Goal: Task Accomplishment & Management: Manage account settings

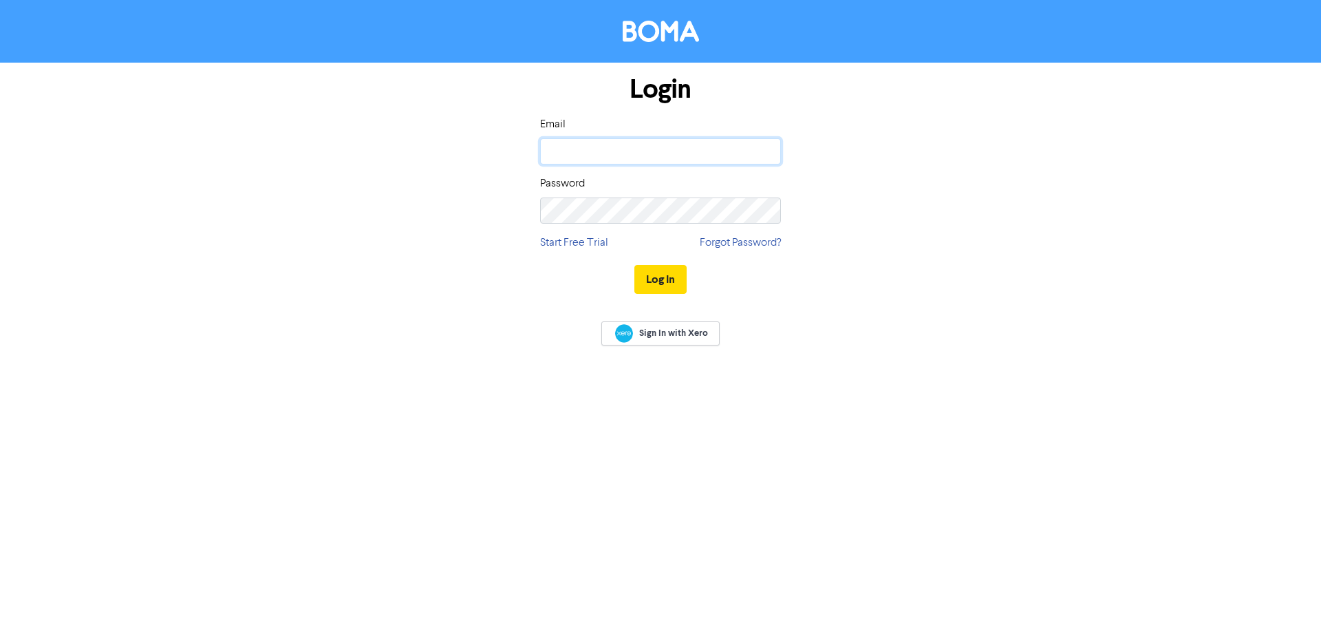
click at [657, 147] on input "email" at bounding box center [660, 151] width 241 height 26
type input "[EMAIL_ADDRESS][DOMAIN_NAME]"
click at [659, 280] on button "Log In" at bounding box center [660, 279] width 52 height 29
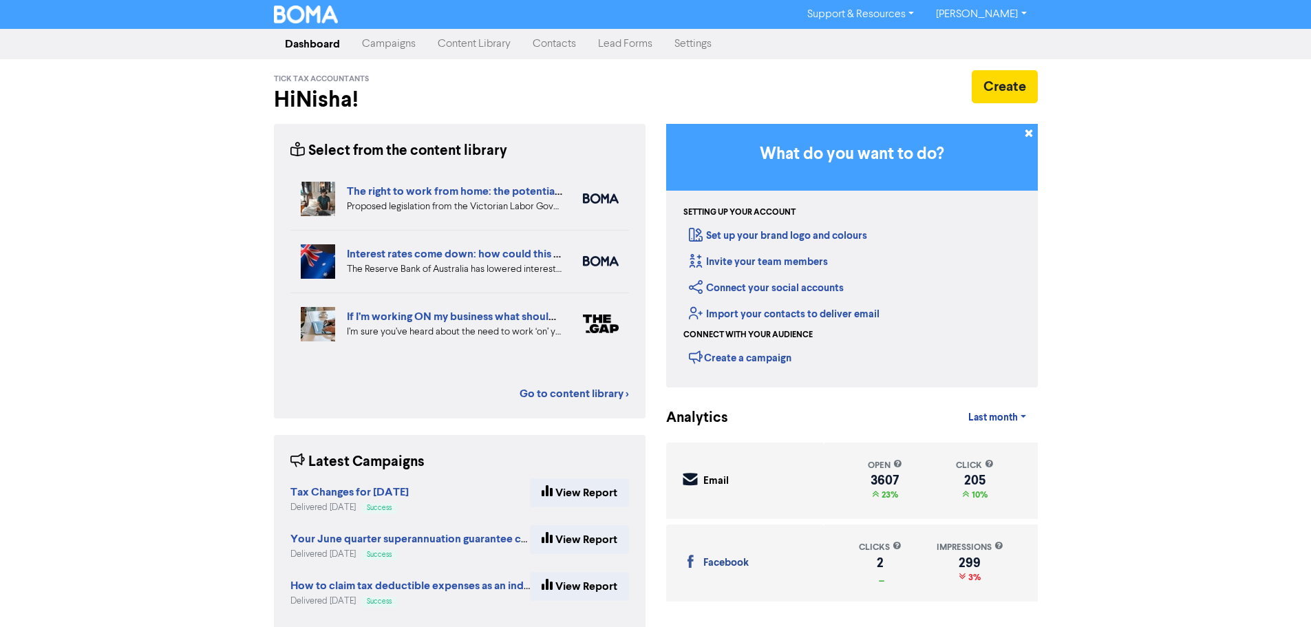
click at [567, 45] on link "Contacts" at bounding box center [554, 44] width 65 height 28
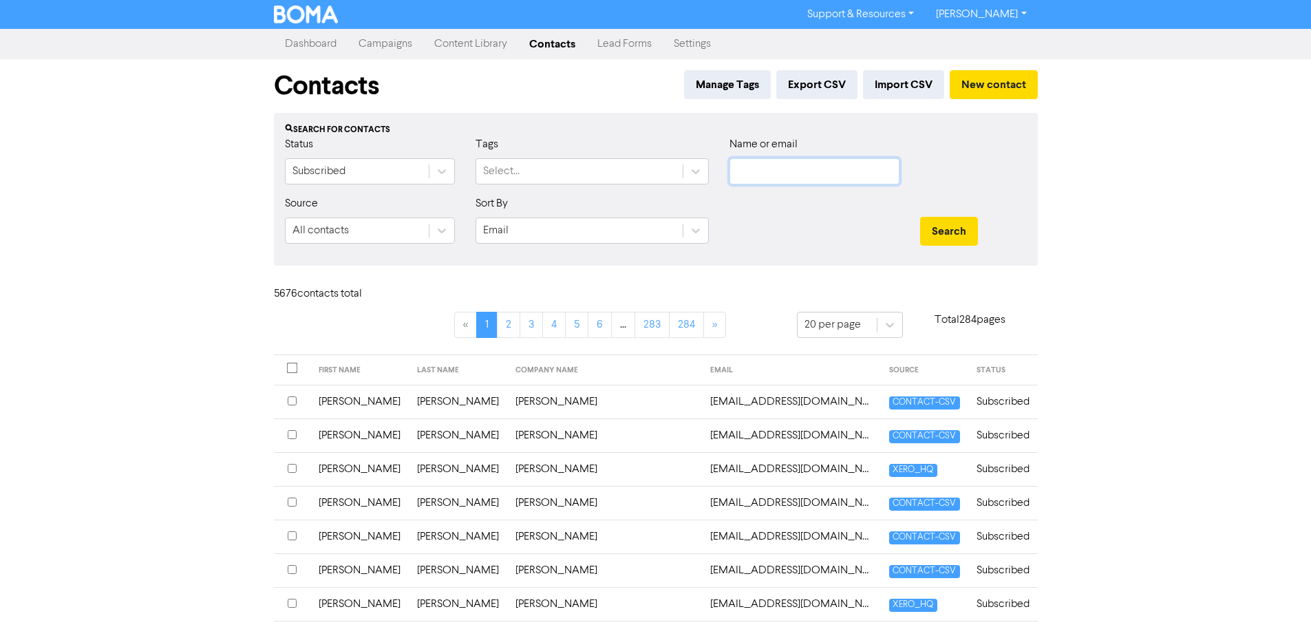
click at [824, 177] on input "text" at bounding box center [814, 171] width 170 height 26
type input "[PERSON_NAME]"
click at [920, 217] on button "Search" at bounding box center [949, 231] width 58 height 29
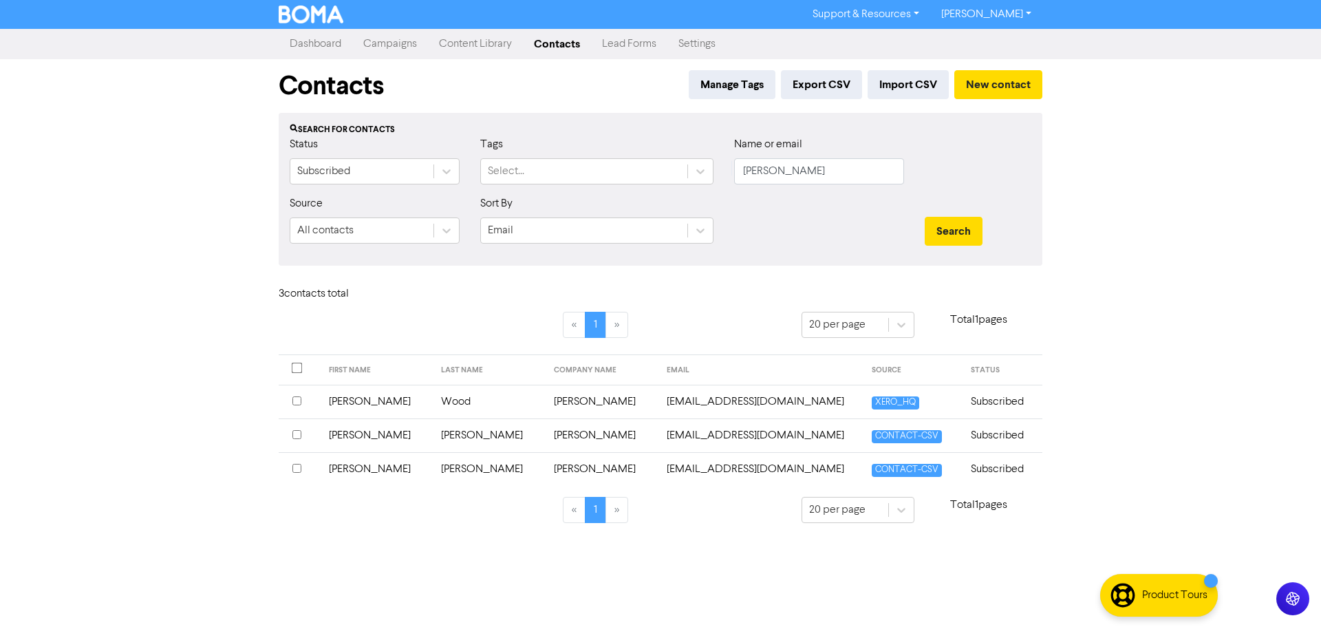
click at [658, 440] on td "[EMAIL_ADDRESS][DOMAIN_NAME]" at bounding box center [760, 435] width 205 height 34
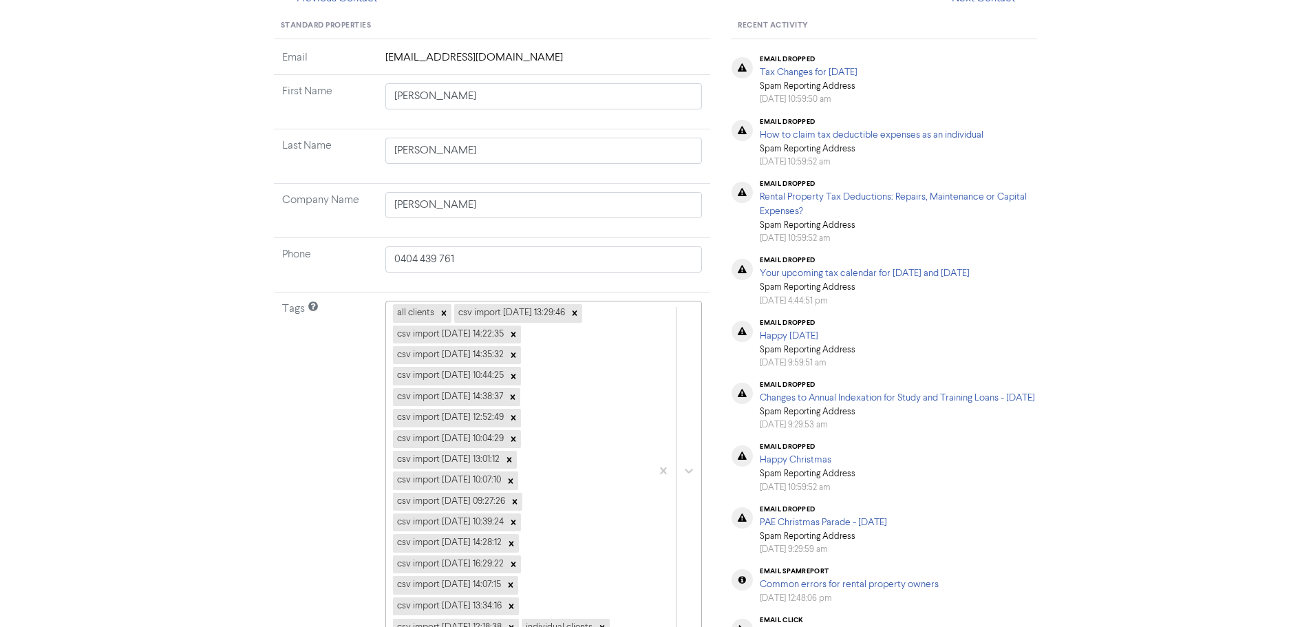
scroll to position [69, 0]
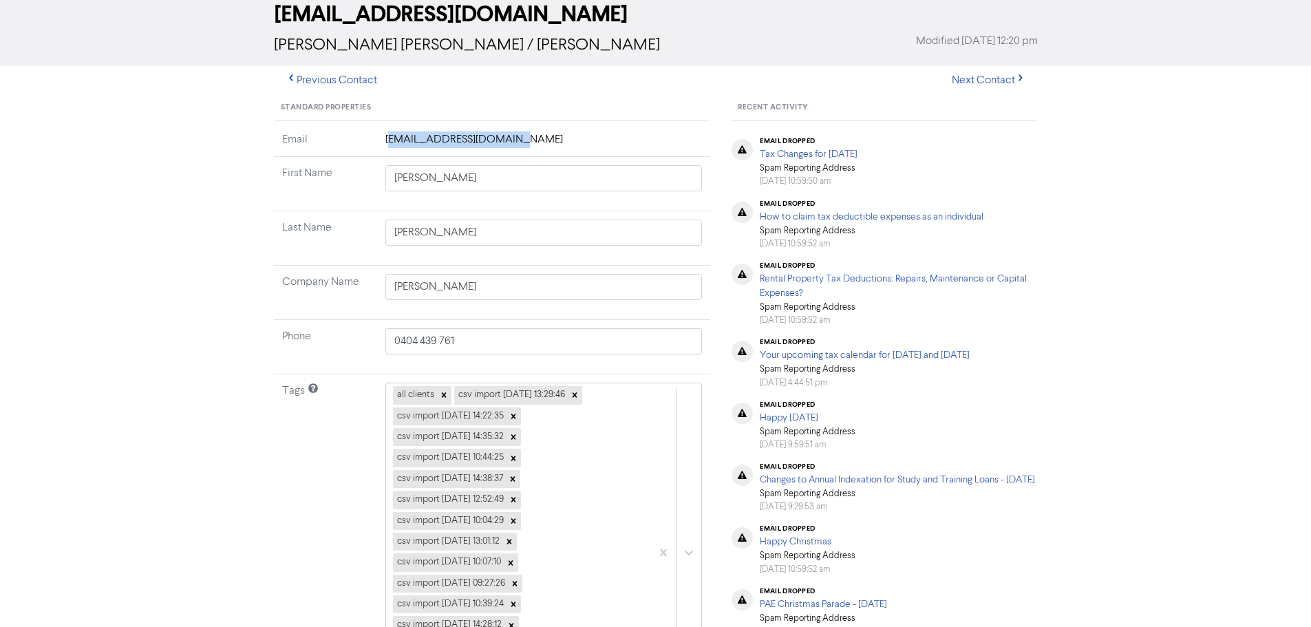
drag, startPoint x: 402, startPoint y: 137, endPoint x: 561, endPoint y: 137, distance: 158.2
click at [561, 137] on td "[EMAIL_ADDRESS][DOMAIN_NAME]" at bounding box center [544, 143] width 334 height 25
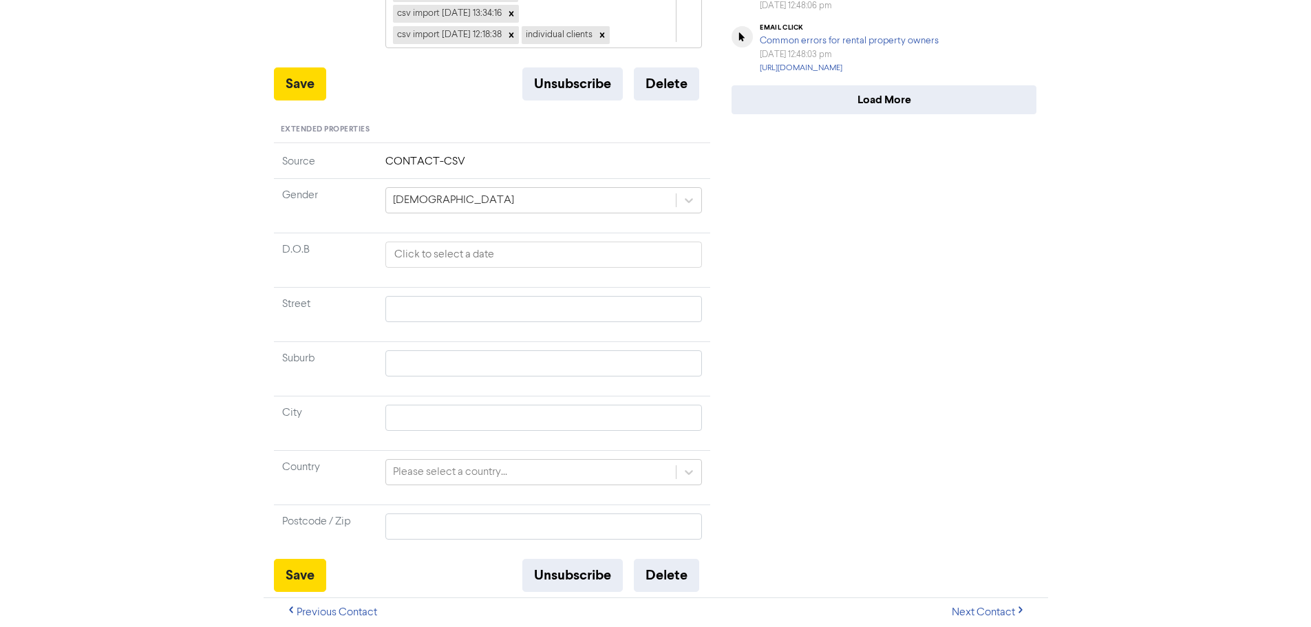
scroll to position [399, 0]
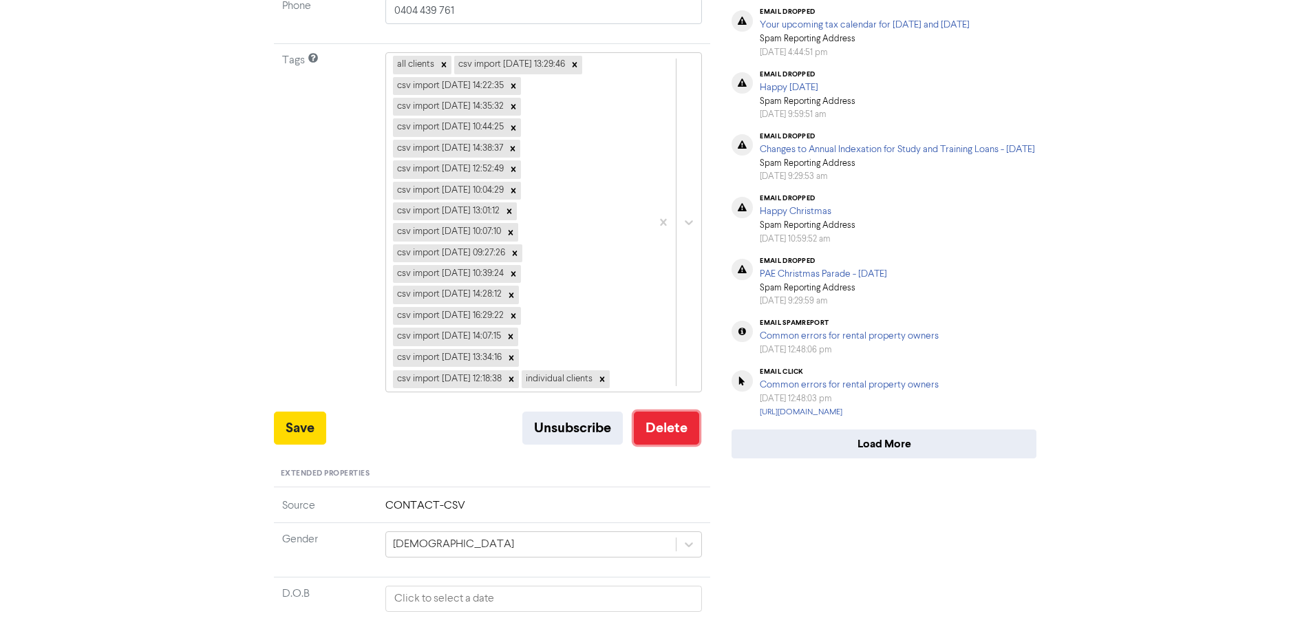
click at [681, 426] on button "Delete" at bounding box center [666, 427] width 65 height 33
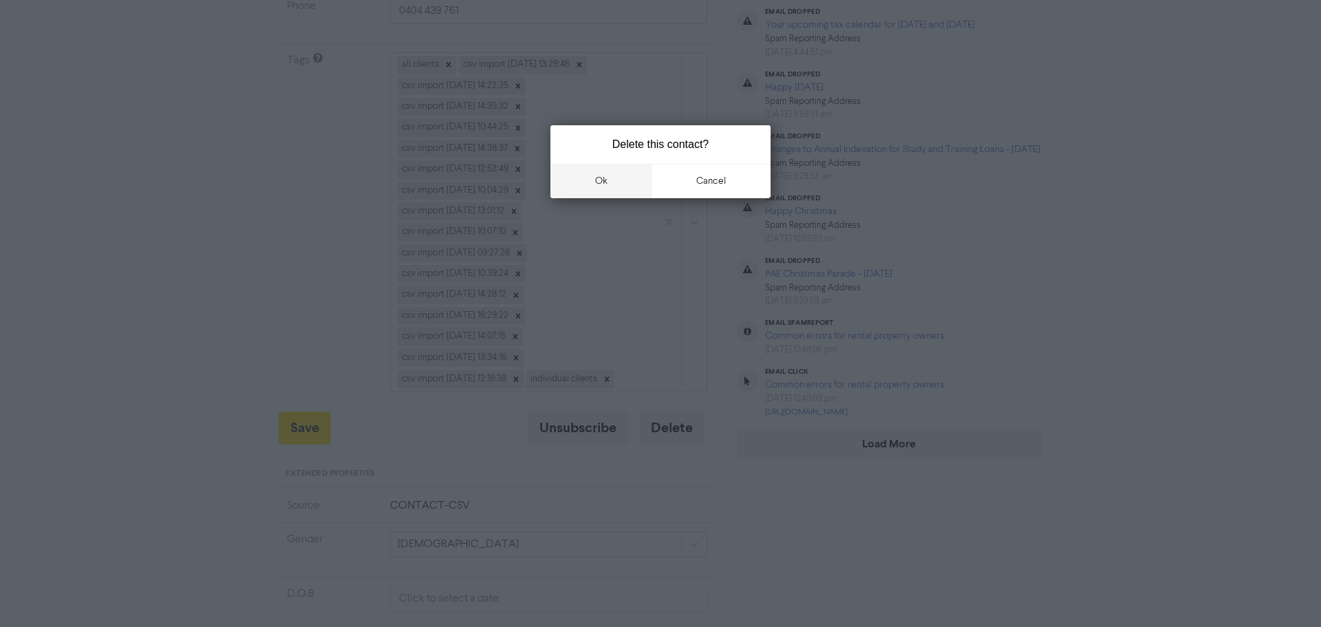
click at [607, 180] on button "ok" at bounding box center [601, 181] width 102 height 34
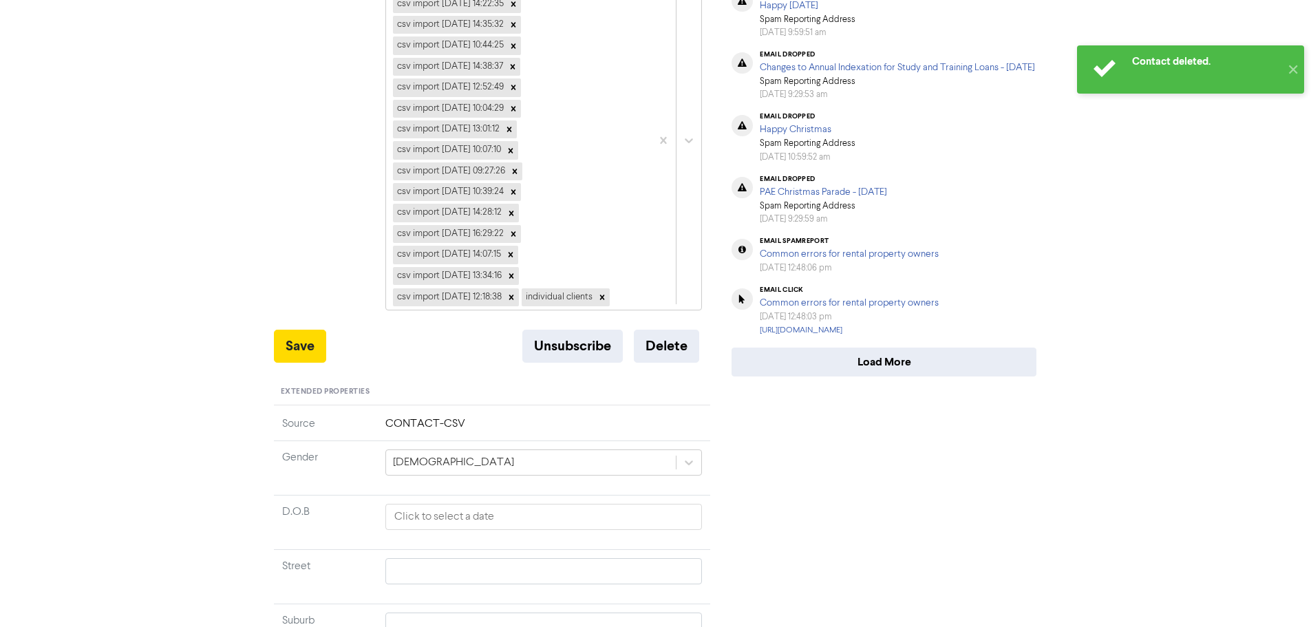
scroll to position [702, 0]
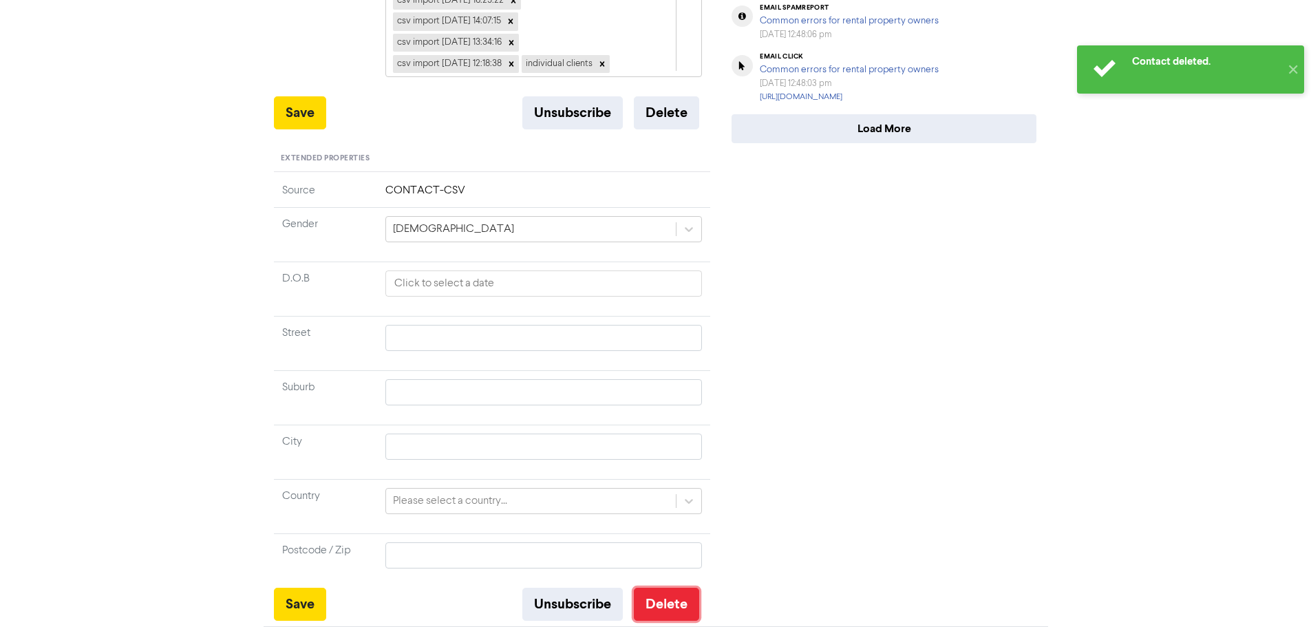
click at [665, 599] on button "Delete" at bounding box center [666, 604] width 65 height 33
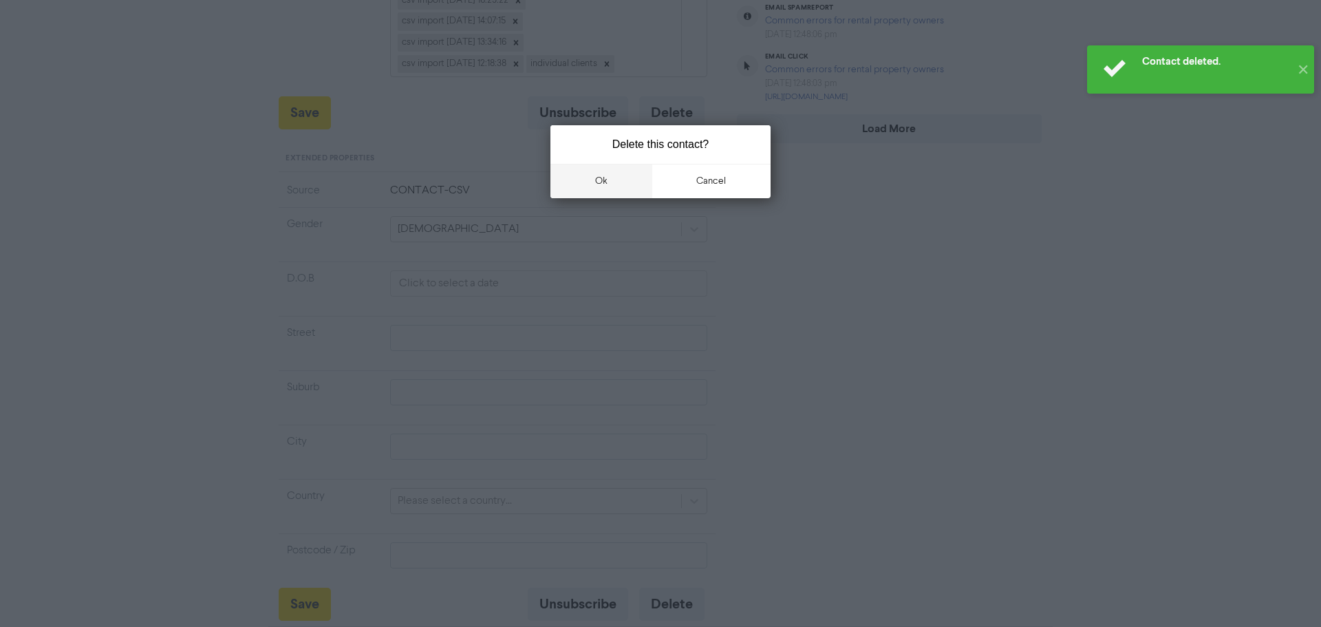
click at [601, 191] on button "ok" at bounding box center [601, 181] width 102 height 34
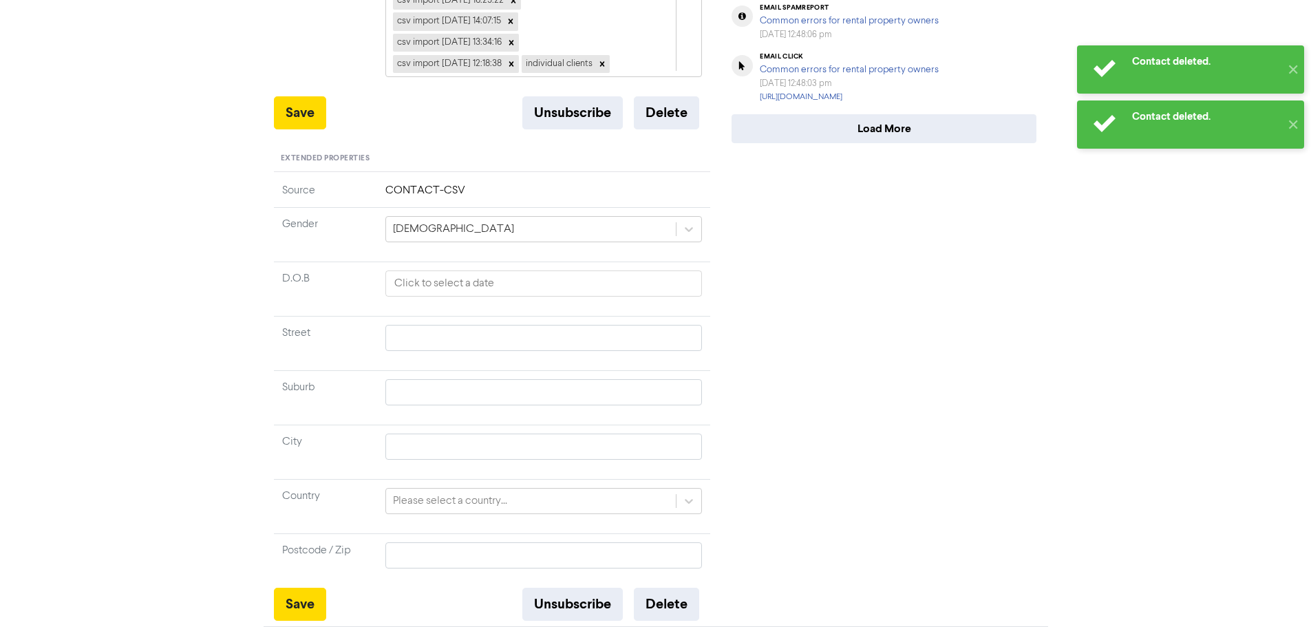
scroll to position [0, 0]
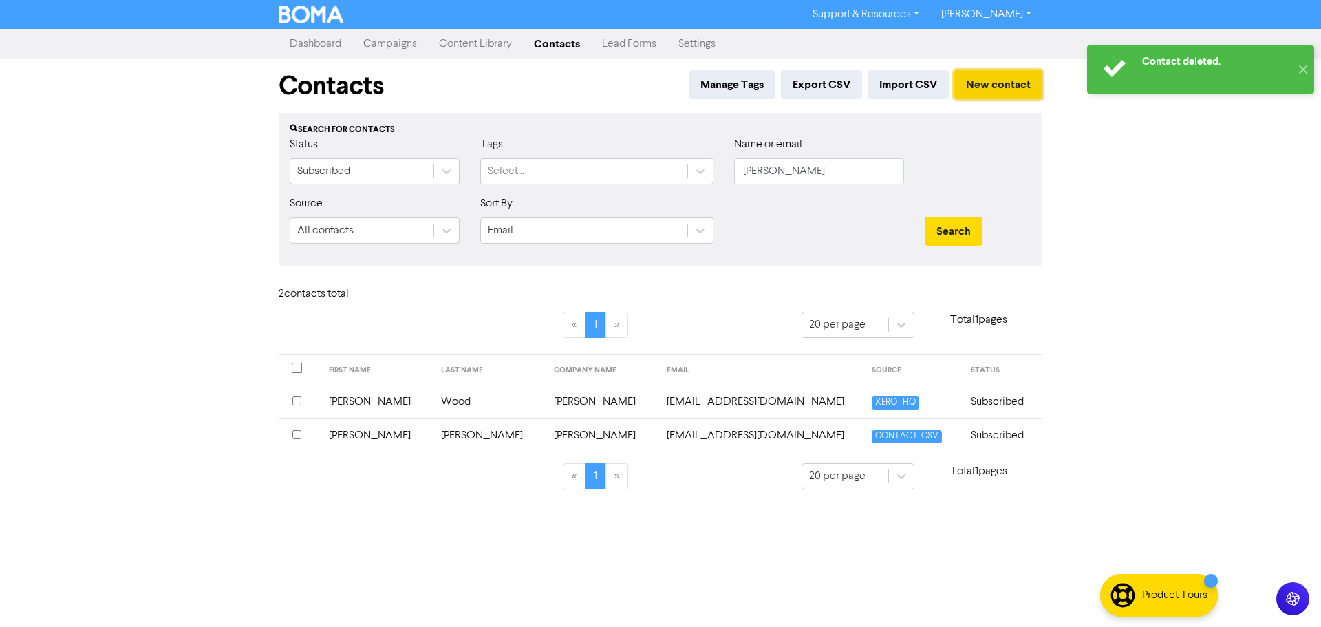
click at [995, 84] on button "New contact" at bounding box center [998, 84] width 88 height 29
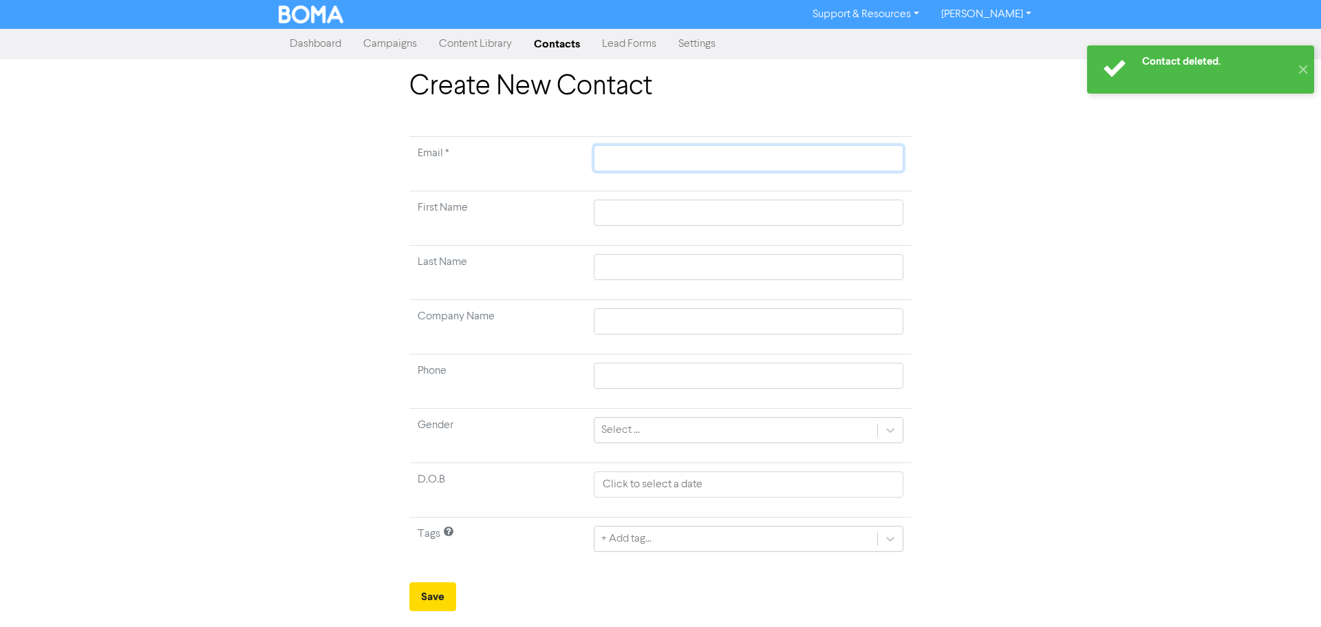
click at [645, 157] on input "text" at bounding box center [749, 158] width 310 height 26
paste input "[PERSON_NAME][EMAIL_ADDRESS][DOMAIN_NAME]"
type input "[PERSON_NAME][EMAIL_ADDRESS][DOMAIN_NAME]"
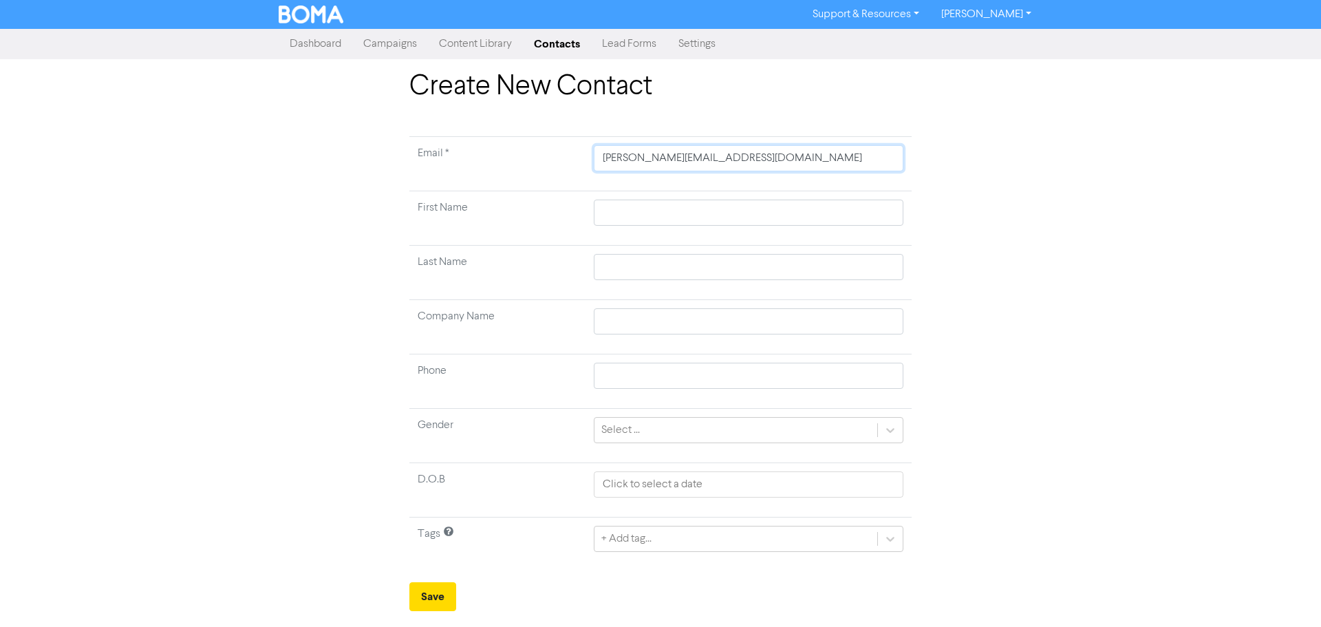
click at [606, 157] on input "[PERSON_NAME][EMAIL_ADDRESS][DOMAIN_NAME]" at bounding box center [749, 158] width 310 height 26
type input "[PERSON_NAME][EMAIL_ADDRESS][DOMAIN_NAME]"
click at [634, 208] on input "text" at bounding box center [749, 213] width 310 height 26
type input "J"
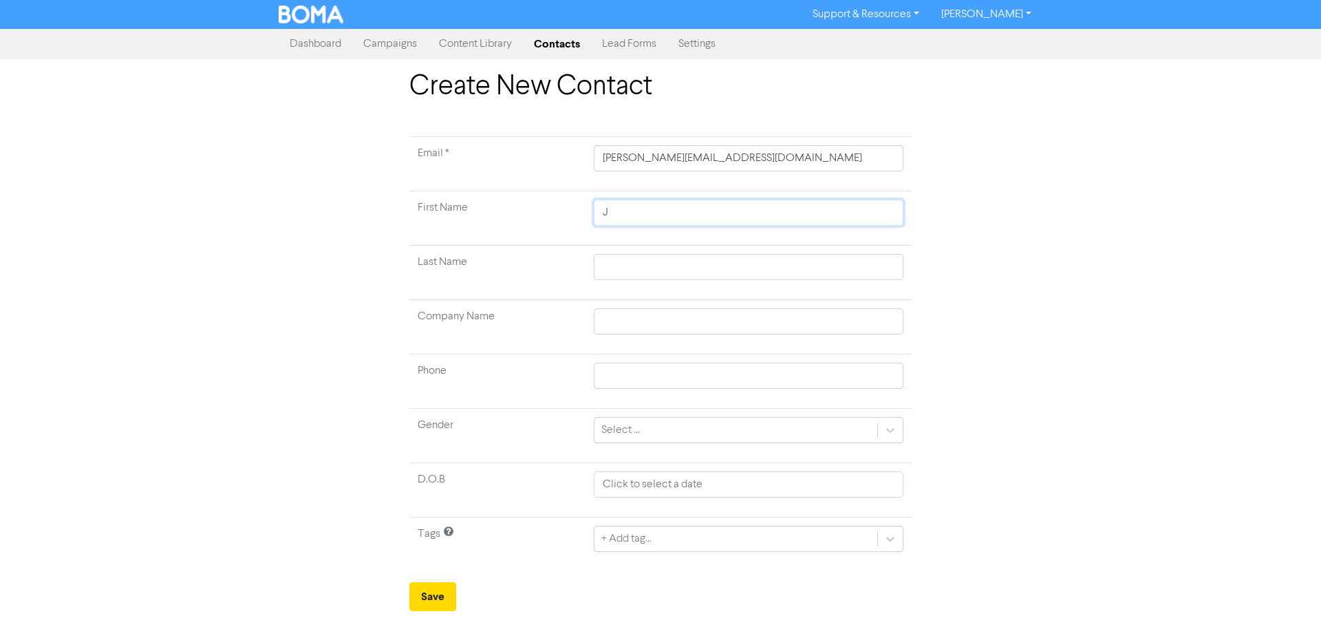
type input "Je"
type input "Jer"
type input "[PERSON_NAME]"
type input "Jerem"
type input "[PERSON_NAME]"
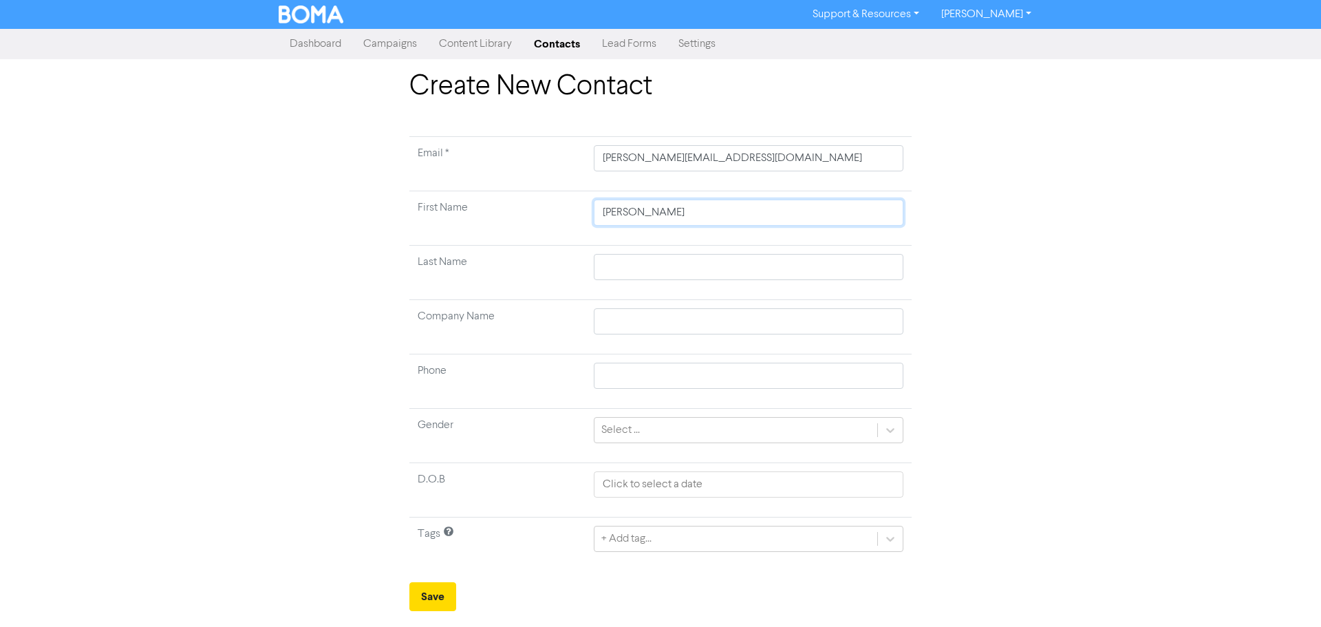
type input "[PERSON_NAME]"
type input "A"
type input "Au"
type input "Aud"
type input "Aude"
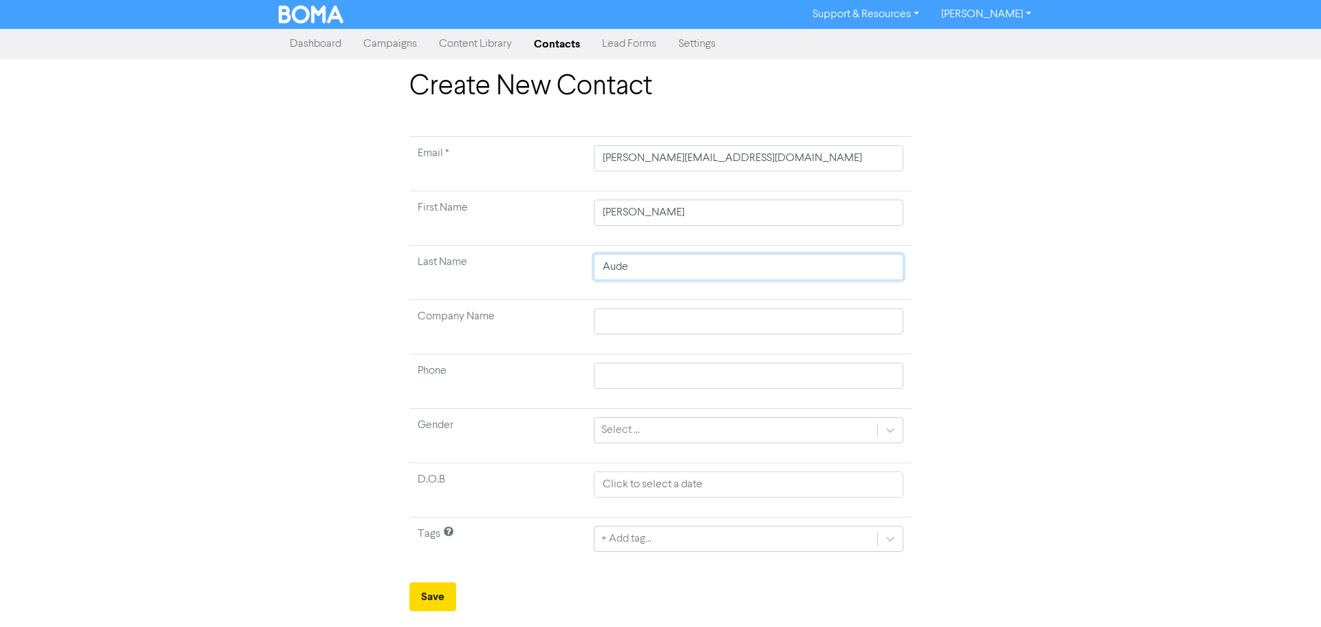
type input "Auden"
click at [676, 436] on div "Select ..." at bounding box center [735, 430] width 283 height 25
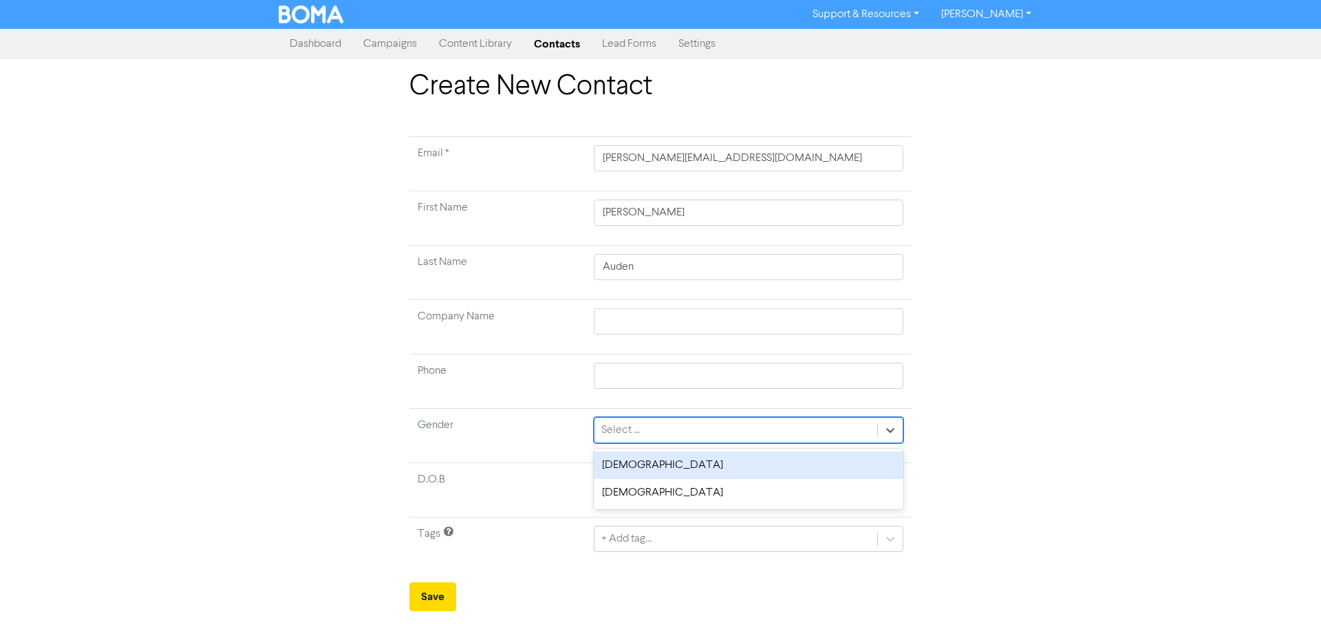
click at [672, 467] on div "[DEMOGRAPHIC_DATA]" at bounding box center [749, 465] width 310 height 28
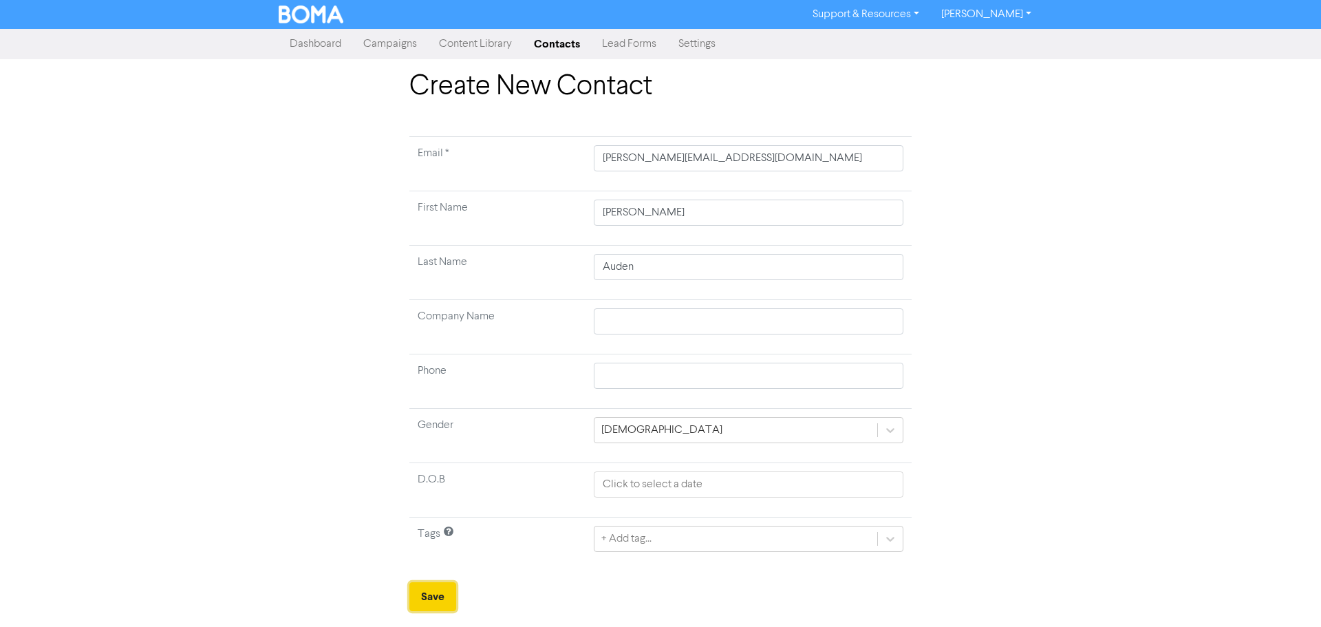
click at [436, 594] on button "Save" at bounding box center [432, 596] width 47 height 29
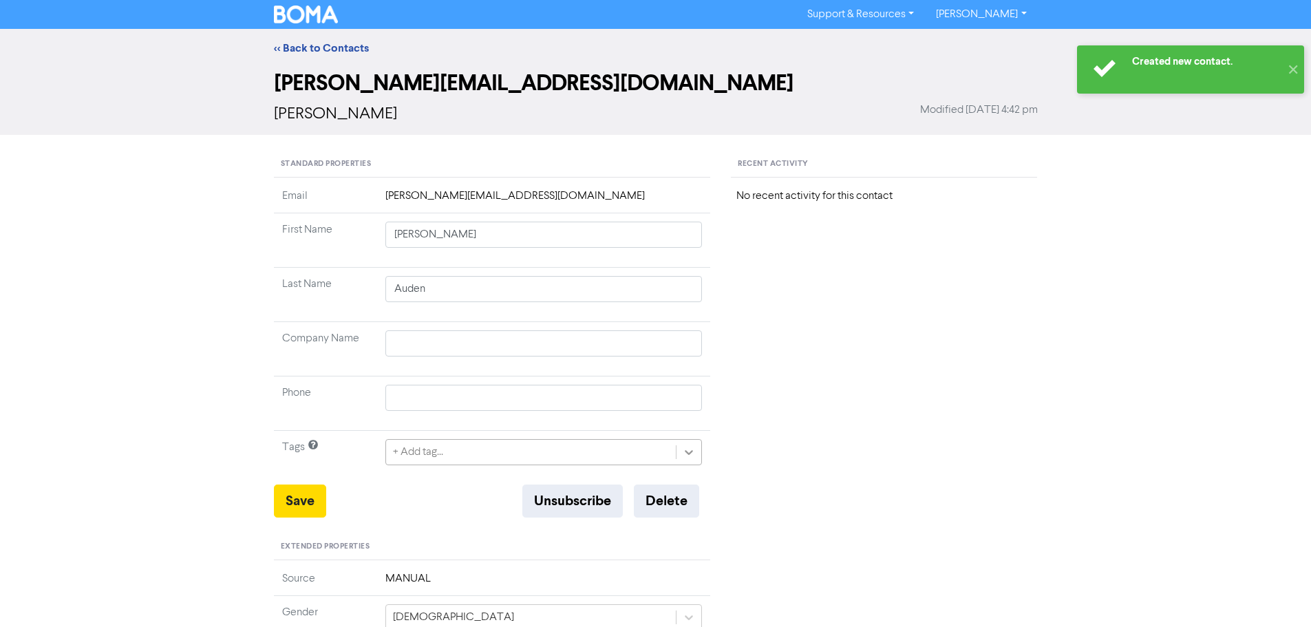
click at [696, 450] on div "+ Add tag..." at bounding box center [543, 452] width 317 height 26
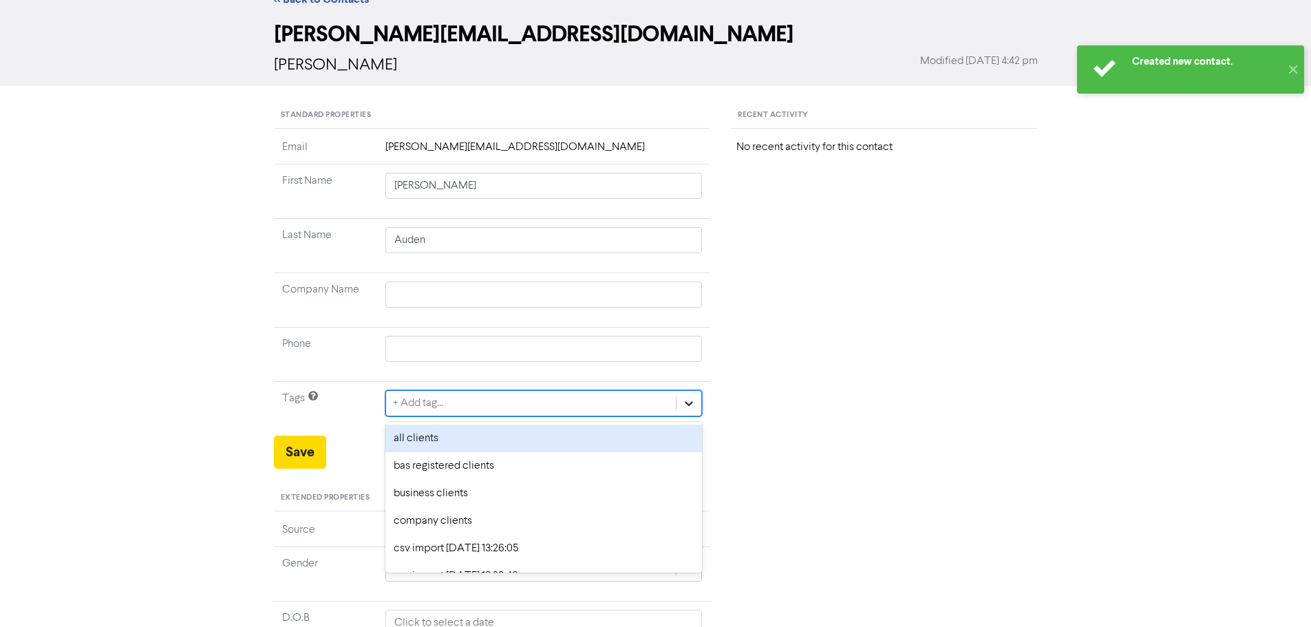
scroll to position [56, 0]
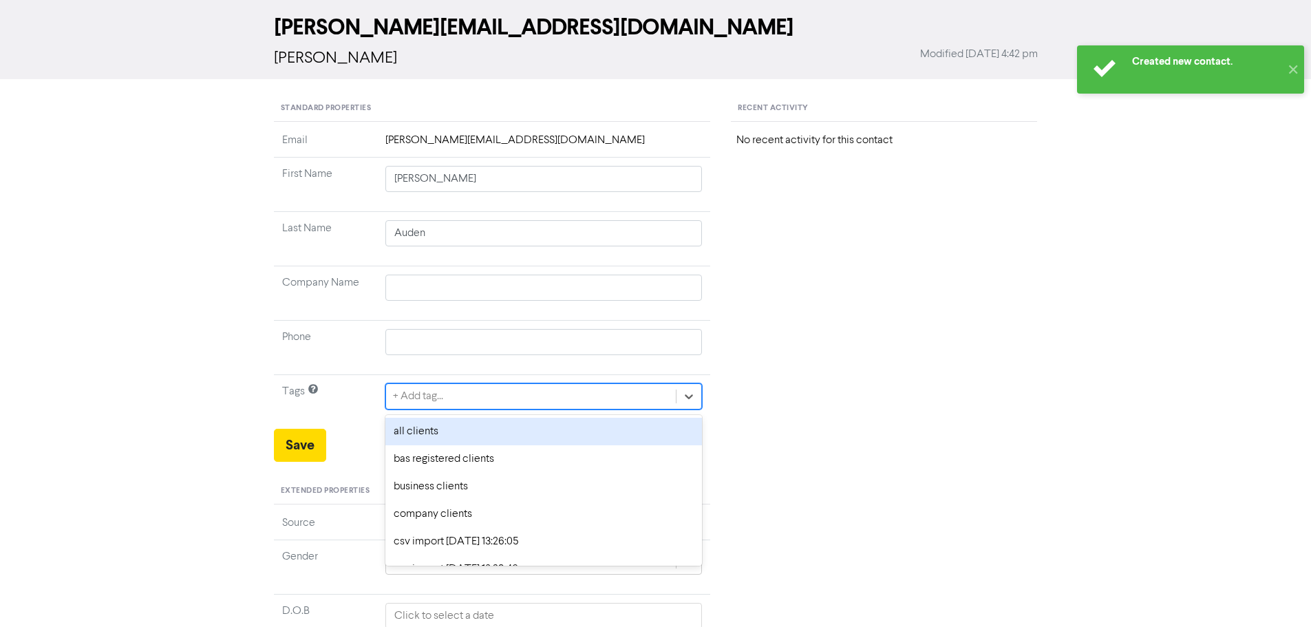
click at [764, 402] on div "Recent Activity No recent activity for this contact" at bounding box center [883, 524] width 327 height 857
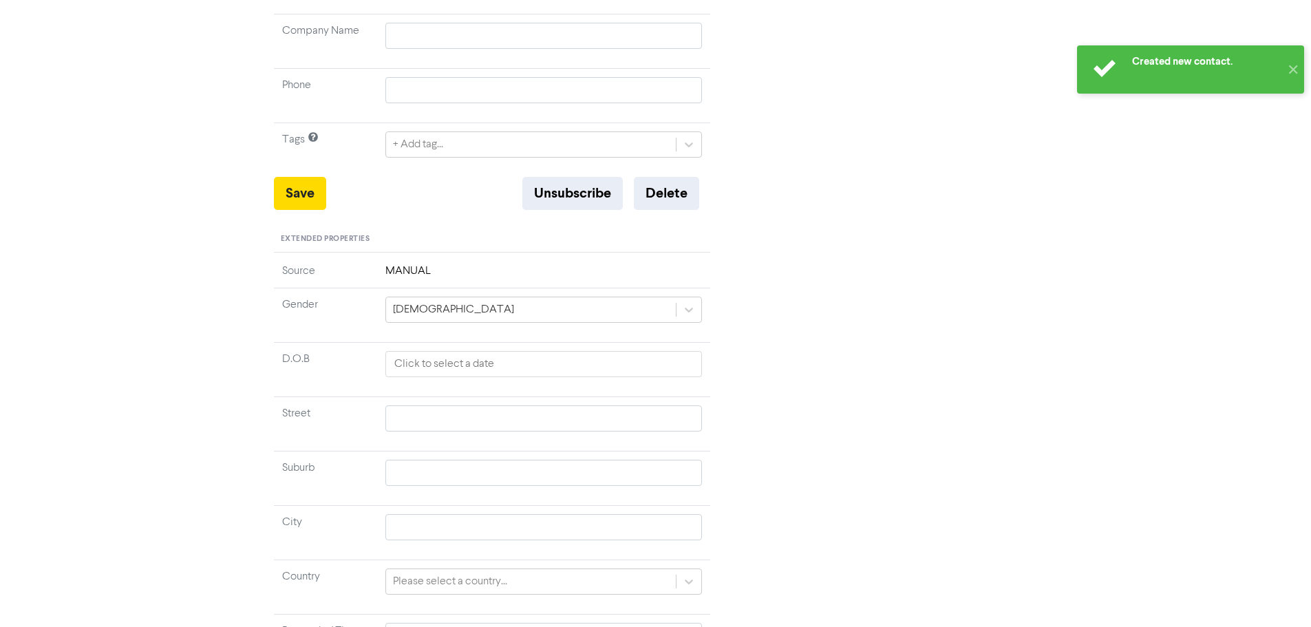
scroll to position [388, 0]
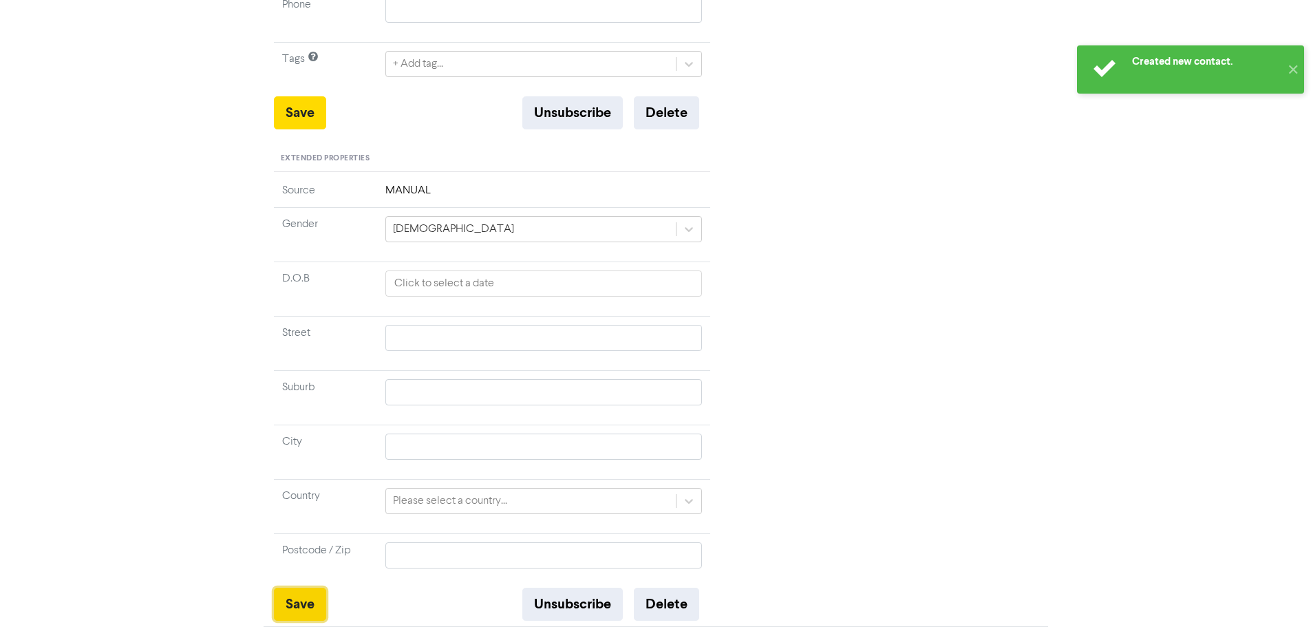
click at [290, 612] on button "Save" at bounding box center [300, 604] width 52 height 33
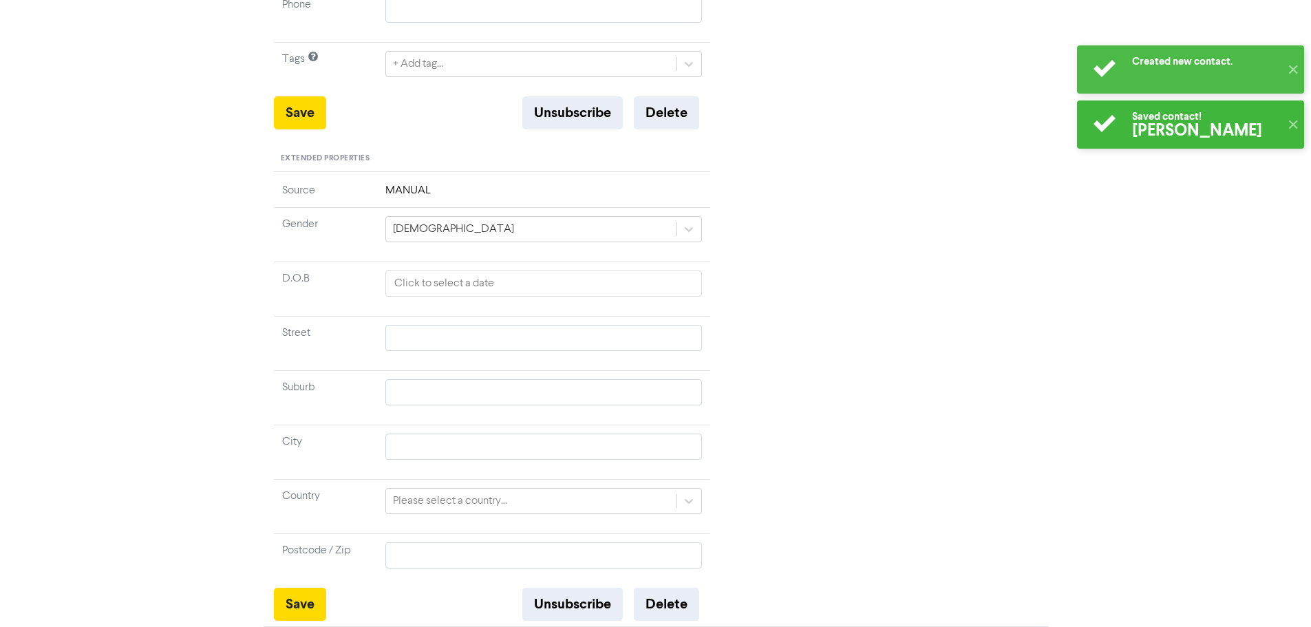
click at [185, 272] on div "<< Back to Contacts [PERSON_NAME][EMAIL_ADDRESS][DOMAIN_NAME] [PERSON_NAME] Mod…" at bounding box center [655, 134] width 1311 height 986
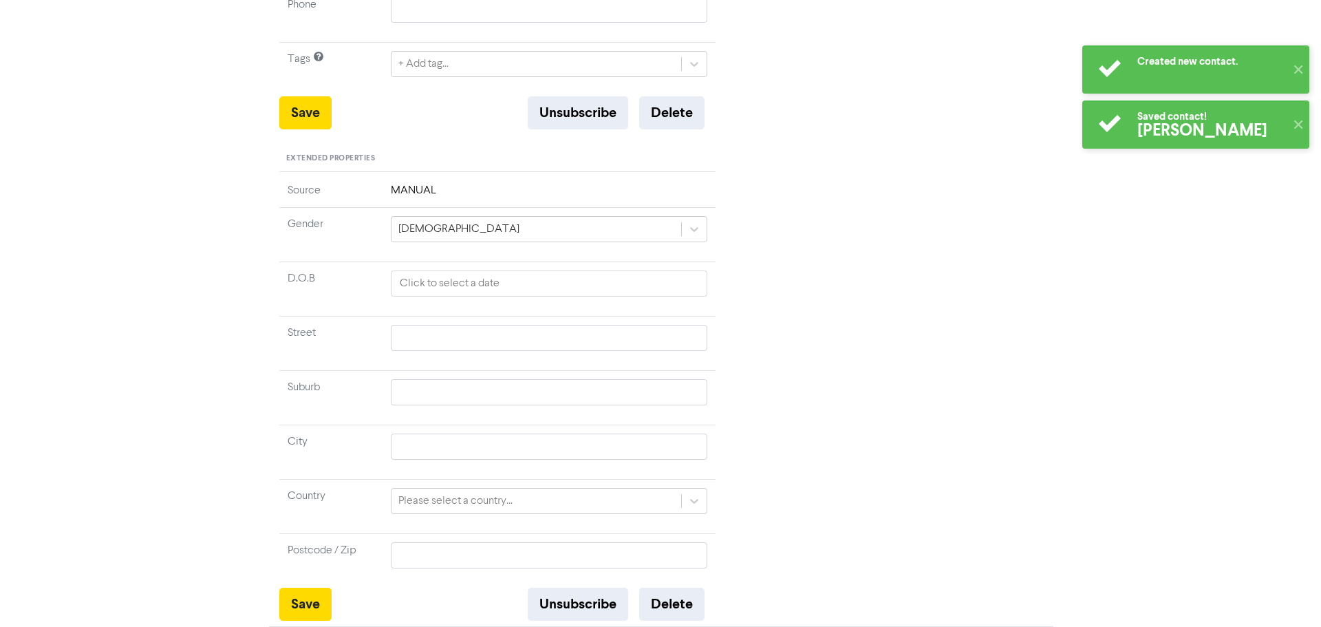
scroll to position [0, 0]
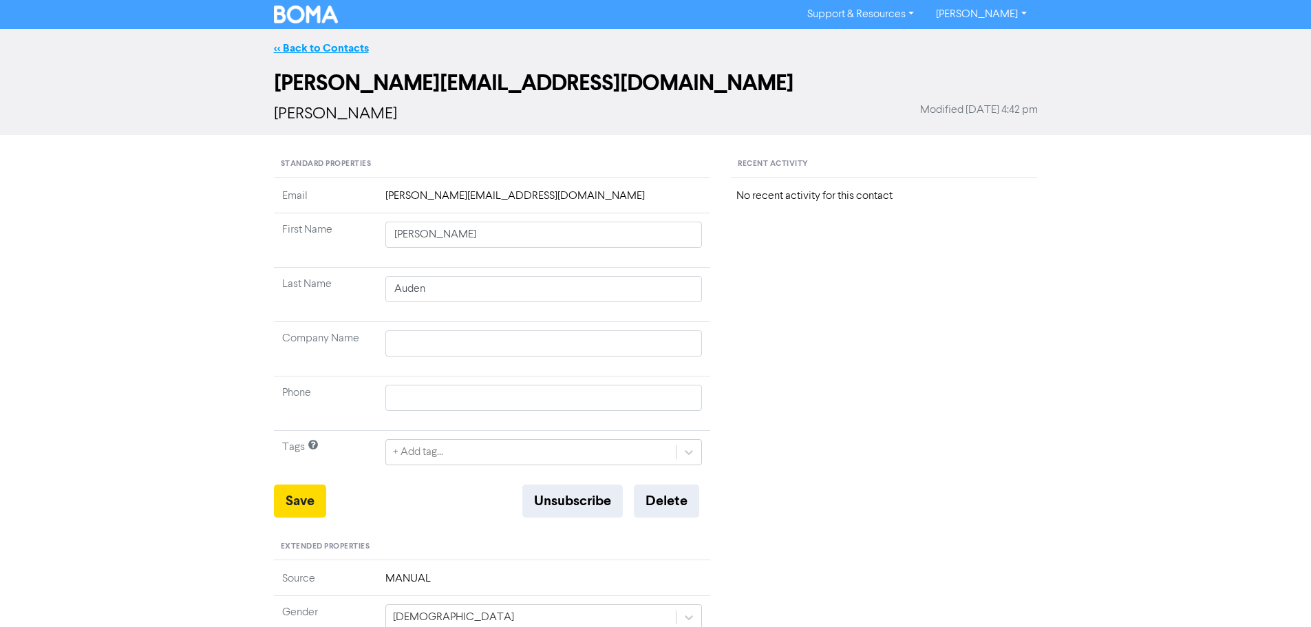
click at [290, 48] on link "<< Back to Contacts" at bounding box center [321, 48] width 95 height 14
